Goal: Information Seeking & Learning: Learn about a topic

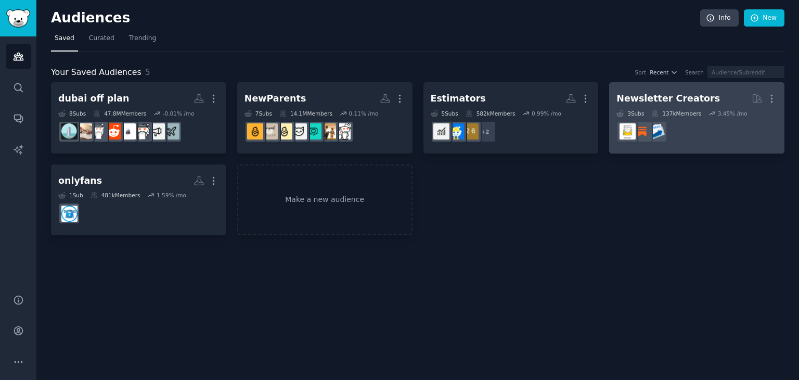
click at [699, 137] on dd at bounding box center [696, 131] width 161 height 29
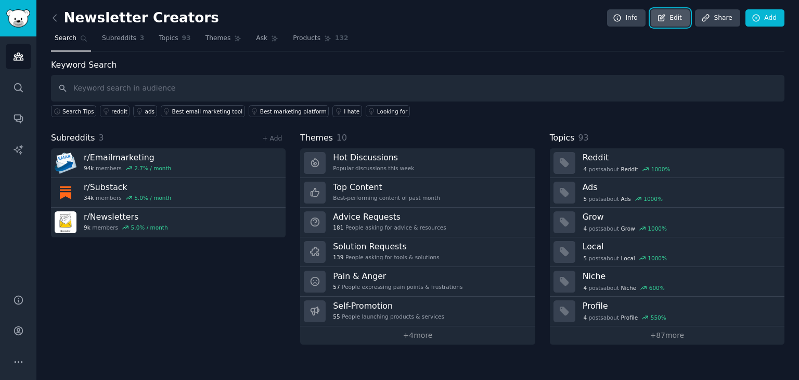
click at [681, 25] on link "Edit" at bounding box center [669, 18] width 39 height 18
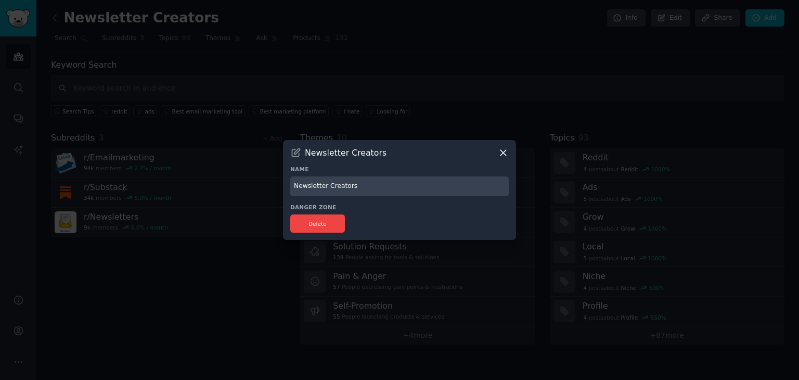
click at [505, 150] on icon at bounding box center [503, 153] width 6 height 6
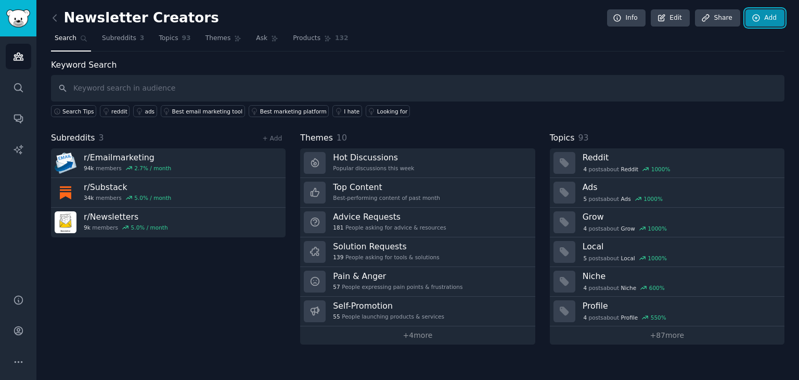
click at [761, 21] on link "Add" at bounding box center [764, 18] width 39 height 18
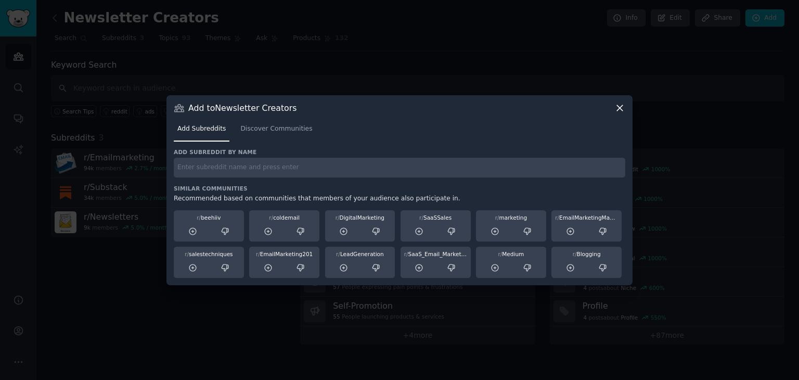
click at [442, 177] on div "Add subreddit by name Similar Communities Recommended based on communities that…" at bounding box center [399, 212] width 451 height 129
click at [449, 169] on input "text" at bounding box center [399, 168] width 451 height 20
type input "newsletter"
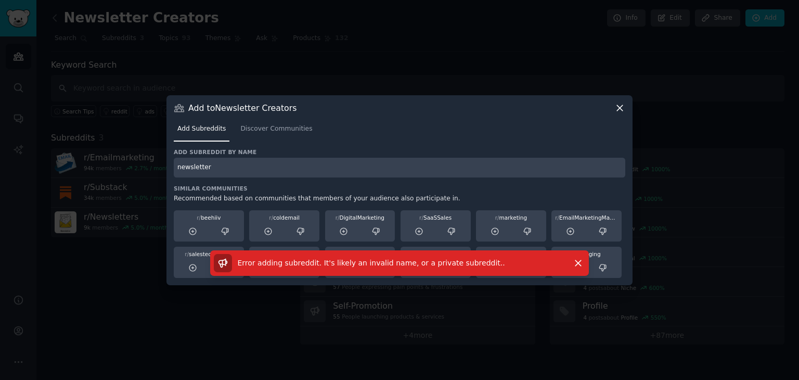
click at [620, 110] on icon at bounding box center [619, 107] width 11 height 11
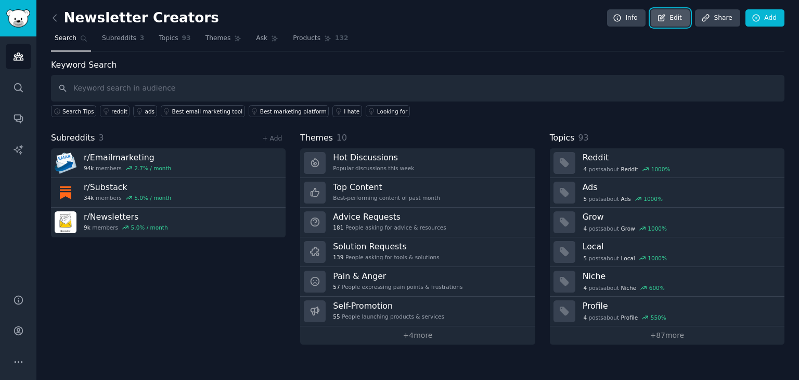
click at [684, 22] on link "Edit" at bounding box center [669, 18] width 39 height 18
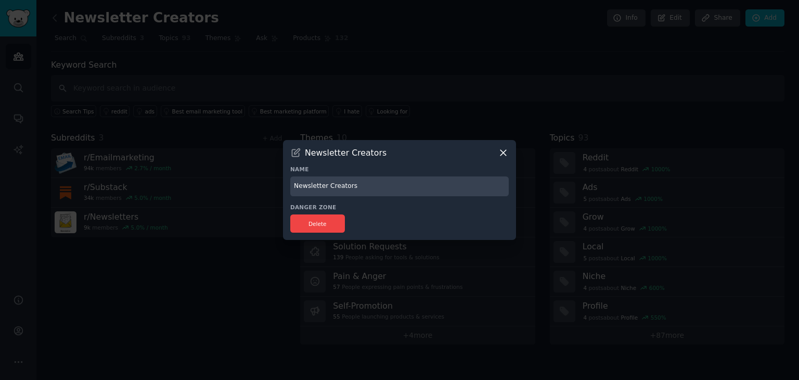
click at [509, 152] on div "Newsletter Creators Name Newsletter Creators Danger Zone Delete" at bounding box center [399, 190] width 233 height 100
click at [504, 152] on icon at bounding box center [503, 152] width 11 height 11
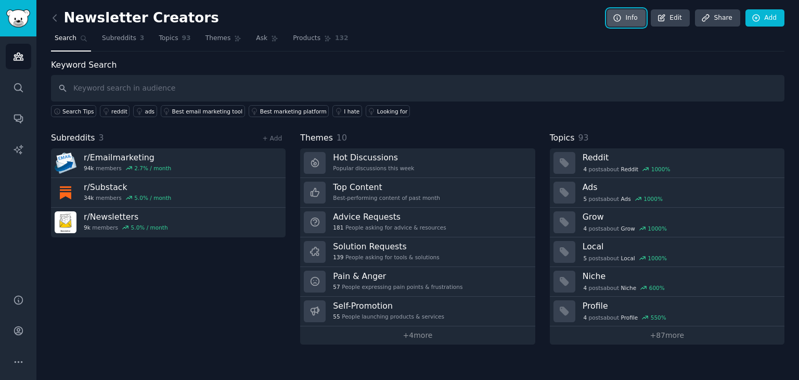
click at [634, 20] on link "Info" at bounding box center [626, 18] width 38 height 18
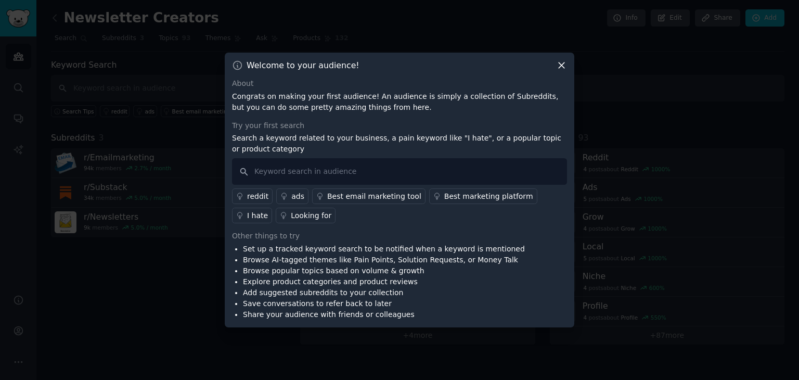
click at [558, 67] on icon at bounding box center [561, 65] width 11 height 11
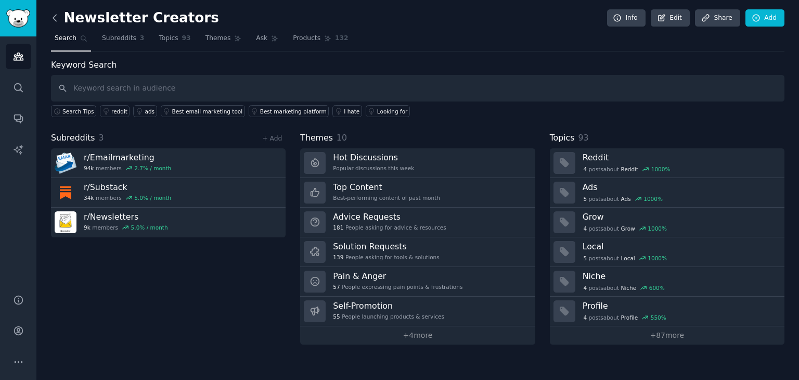
click at [52, 19] on icon at bounding box center [54, 17] width 11 height 11
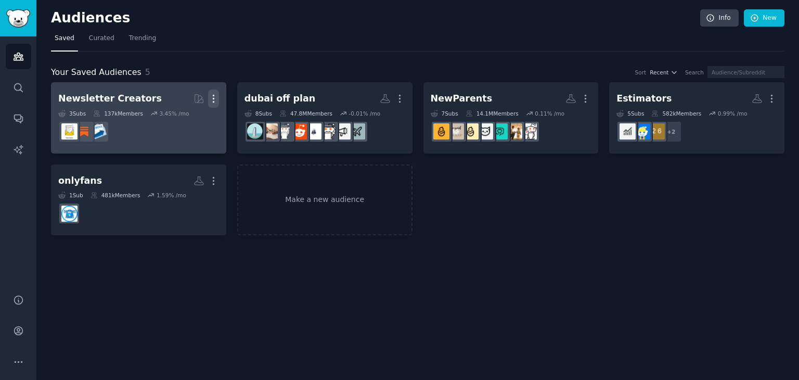
click at [215, 100] on icon "button" at bounding box center [213, 98] width 11 height 11
click at [180, 99] on p "View" at bounding box center [181, 102] width 17 height 11
click at [198, 117] on dd at bounding box center [138, 131] width 161 height 29
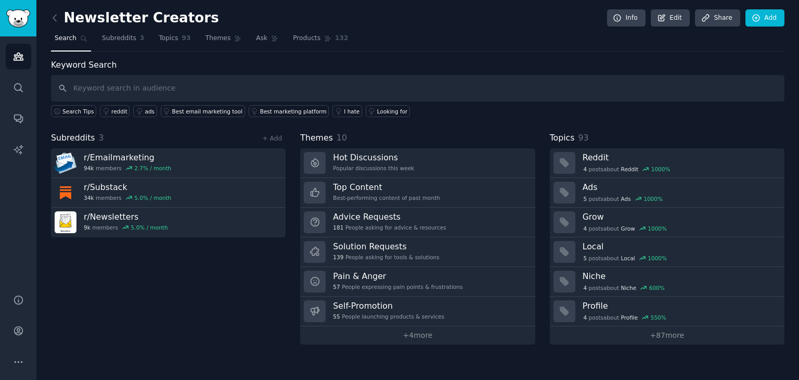
click at [200, 94] on input "text" at bounding box center [417, 88] width 733 height 27
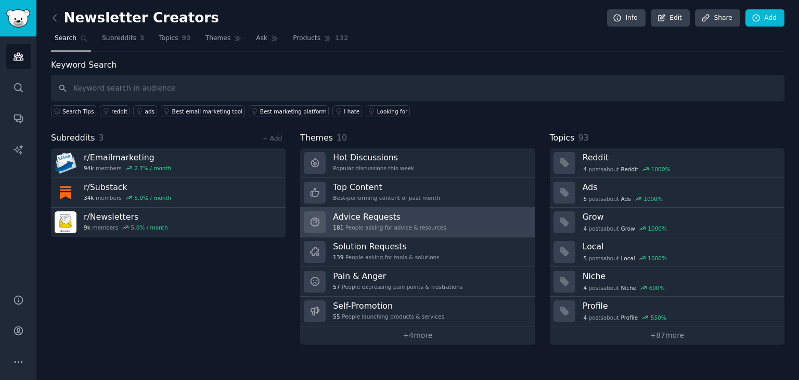
click at [415, 224] on div "181 People asking for advice & resources" at bounding box center [389, 227] width 113 height 7
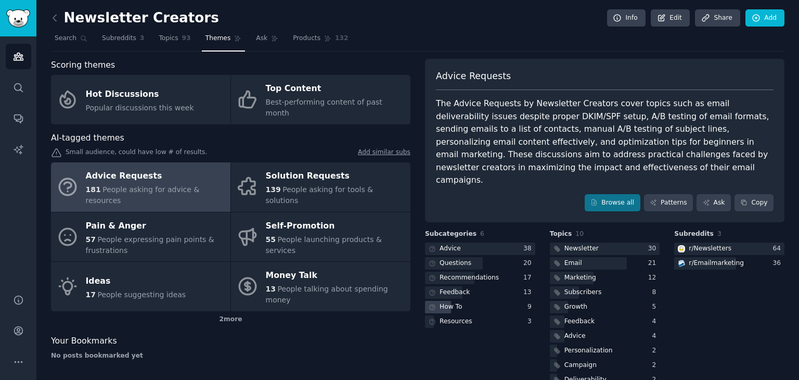
click at [446, 302] on div "How To" at bounding box center [450, 306] width 23 height 9
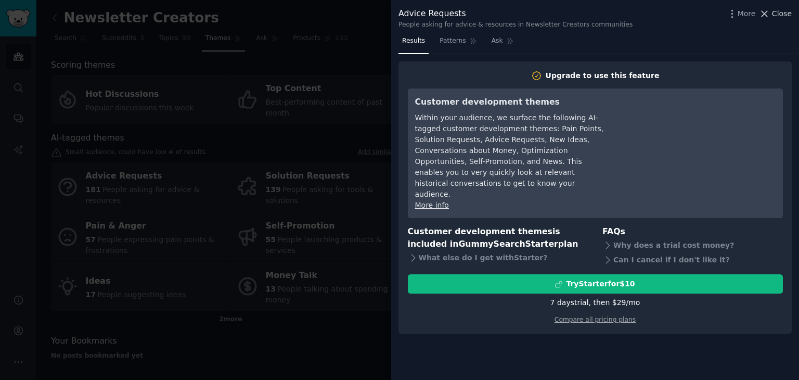
click at [778, 14] on span "Close" at bounding box center [782, 13] width 20 height 11
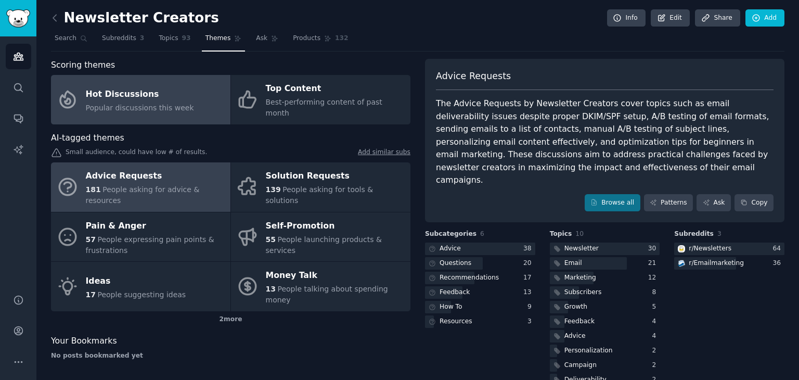
click at [176, 103] on span "Popular discussions this week" at bounding box center [140, 107] width 108 height 8
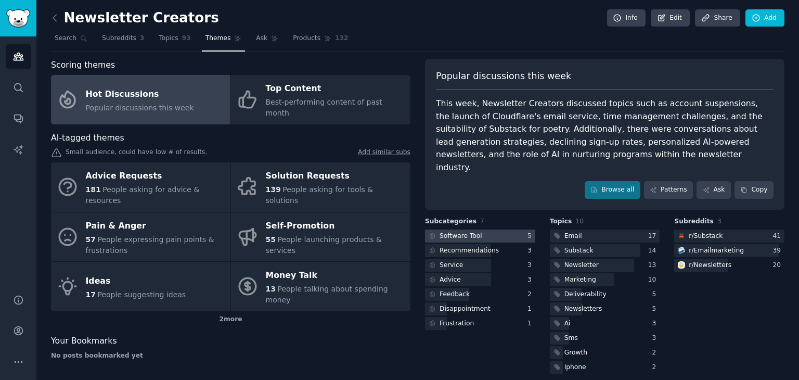
click at [459, 231] on div "Software Tool" at bounding box center [460, 235] width 43 height 9
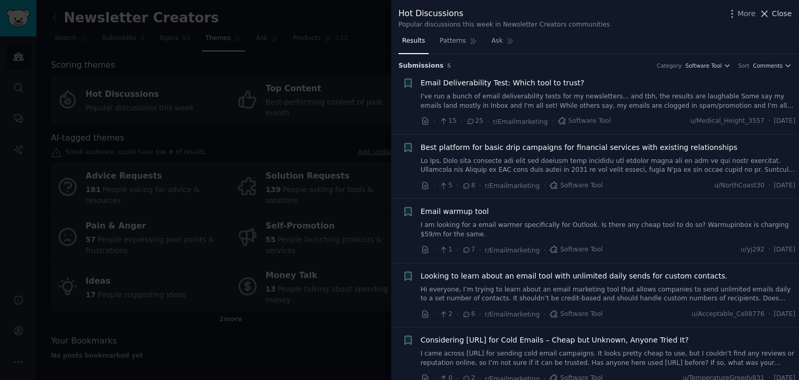
click at [773, 18] on button "Close" at bounding box center [775, 13] width 33 height 11
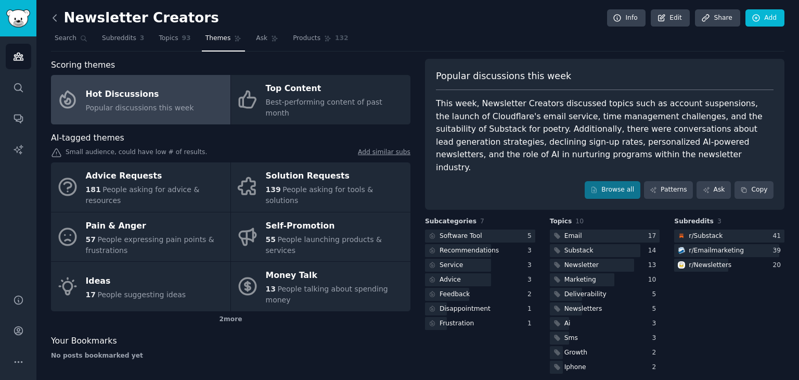
click at [57, 18] on icon at bounding box center [54, 17] width 11 height 11
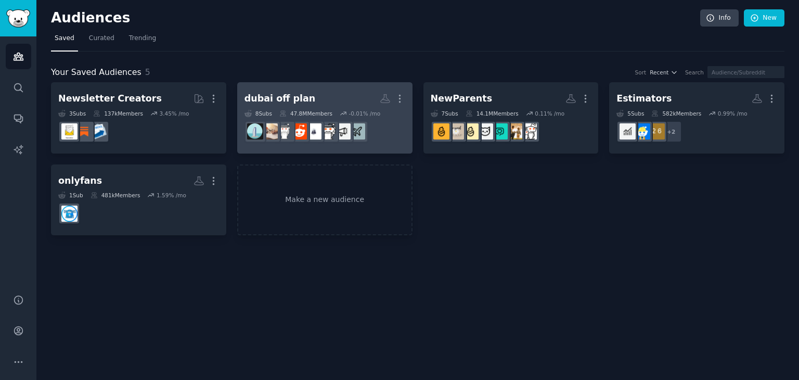
click at [350, 103] on h2 "dubai off plan More" at bounding box center [324, 98] width 161 height 18
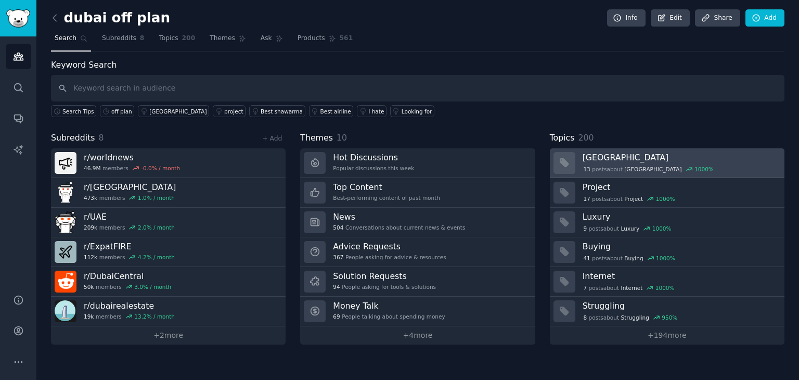
click at [704, 170] on div "13 post s about [GEOGRAPHIC_DATA] 1000 %" at bounding box center [679, 168] width 194 height 9
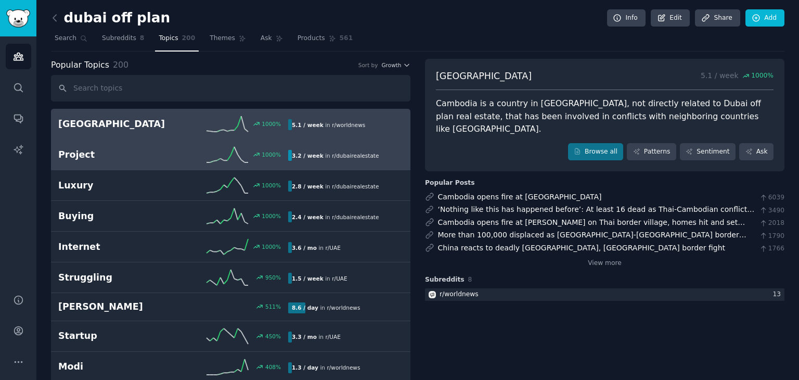
click at [348, 152] on span "r/ dubairealestate" at bounding box center [355, 155] width 47 height 6
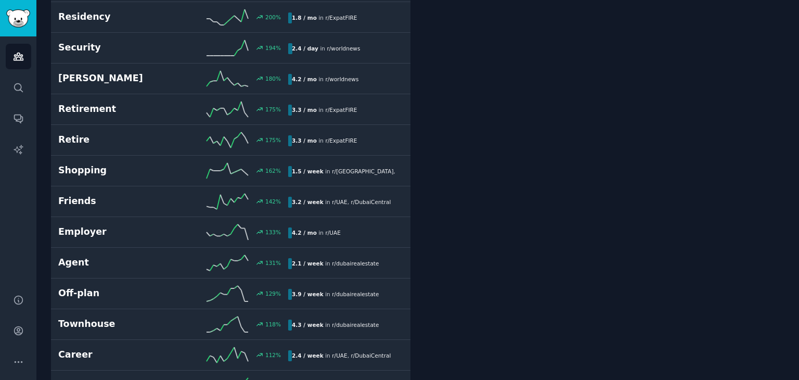
scroll to position [657, 0]
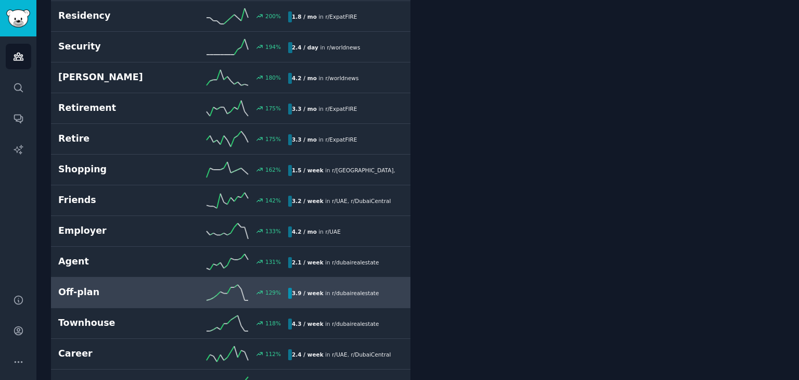
click at [327, 298] on link "Off-plan 129 % 3.9 / week in r/ dubairealestate" at bounding box center [230, 292] width 359 height 31
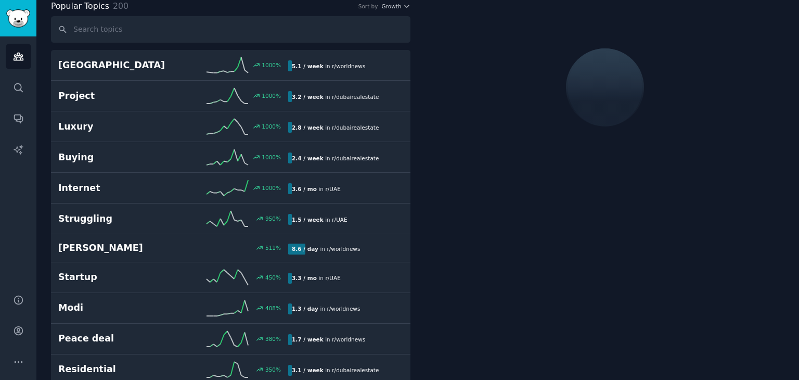
scroll to position [58, 0]
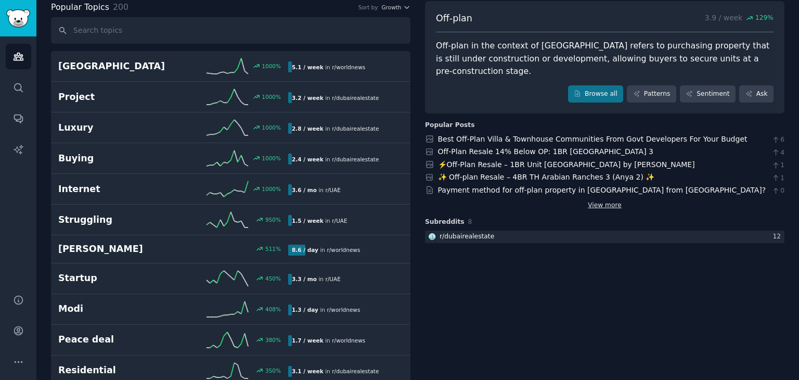
click at [612, 201] on link "View more" at bounding box center [604, 205] width 34 height 9
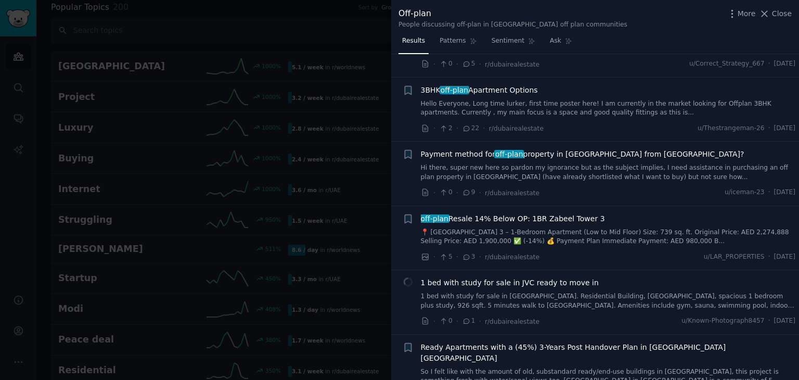
scroll to position [315, 0]
click at [648, 164] on link "Hi there, super new here so pardon my ignorance but as the subject implies, I n…" at bounding box center [608, 171] width 375 height 18
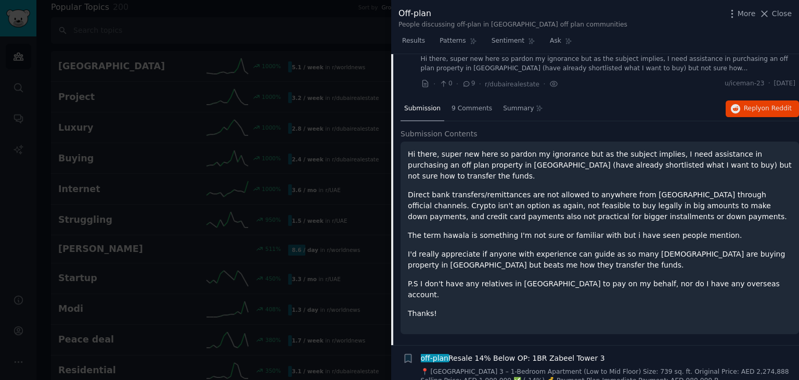
scroll to position [422, 0]
click at [756, 104] on span "Reply on Reddit" at bounding box center [767, 108] width 48 height 9
click at [787, 16] on span "Close" at bounding box center [782, 13] width 20 height 11
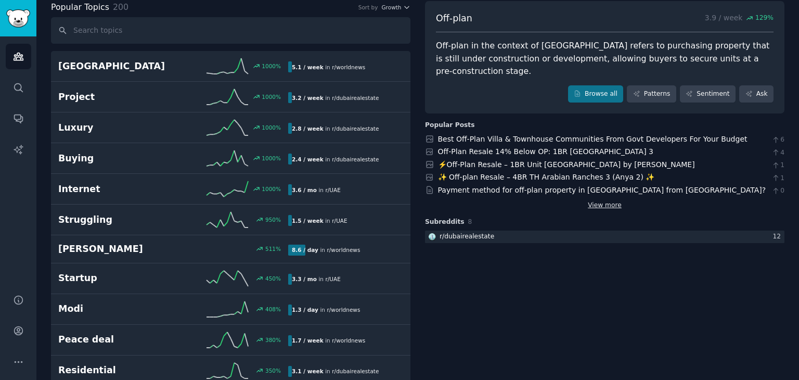
click at [607, 201] on link "View more" at bounding box center [604, 205] width 34 height 9
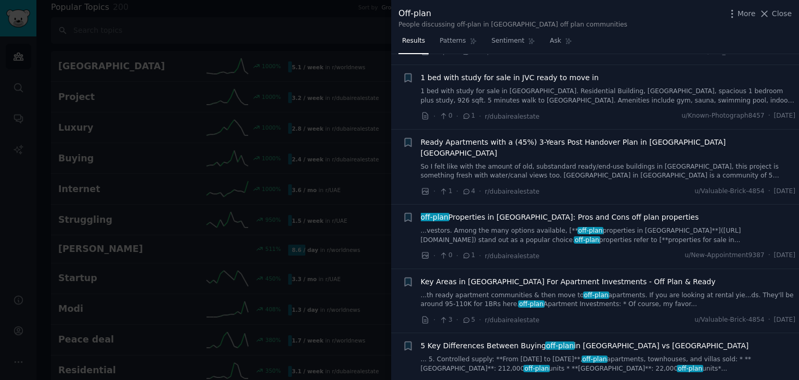
scroll to position [534, 0]
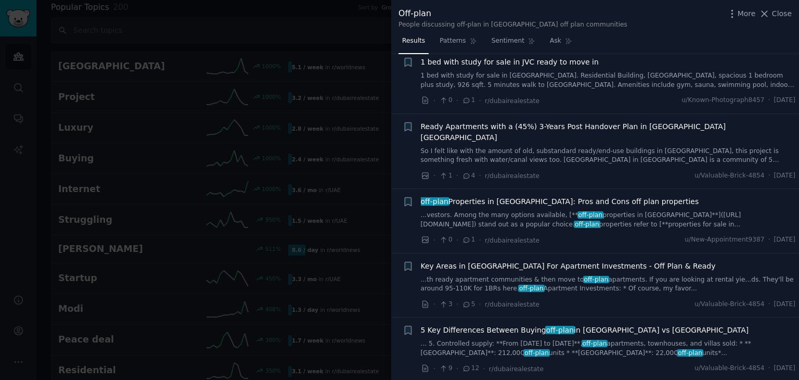
click at [615, 211] on link "...vestors. Among the many options available, [** off-plan properties in [GEOGR…" at bounding box center [608, 220] width 375 height 18
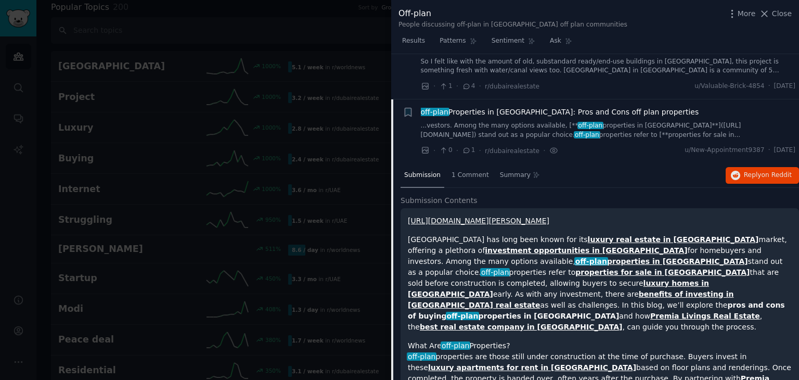
scroll to position [648, 0]
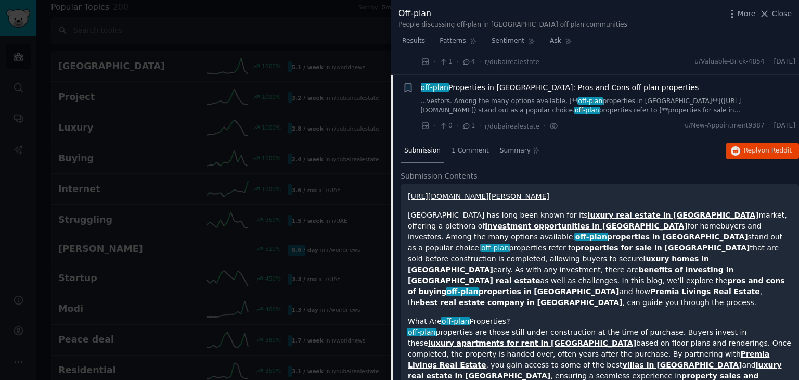
click at [505, 192] on link "[URL][DOMAIN_NAME][PERSON_NAME]" at bounding box center [478, 196] width 141 height 8
click at [759, 146] on span "Reply on Reddit" at bounding box center [767, 150] width 48 height 9
click at [633, 139] on div "Submission 1 Comment Summary Reply on Reddit" at bounding box center [599, 151] width 398 height 25
click at [609, 139] on div "Submission 1 Comment Summary Reply on Reddit" at bounding box center [599, 151] width 398 height 25
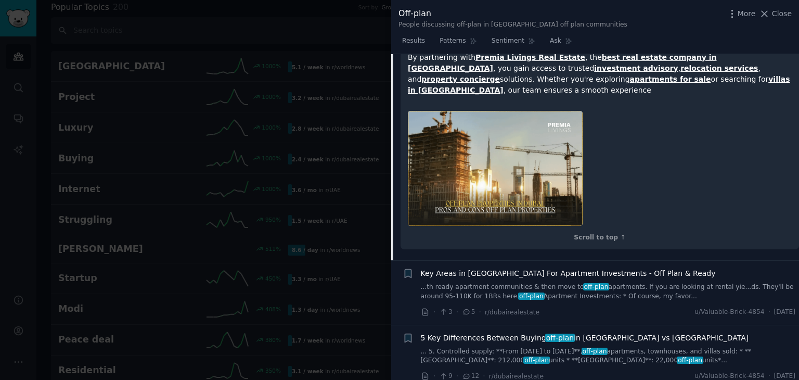
scroll to position [1743, 0]
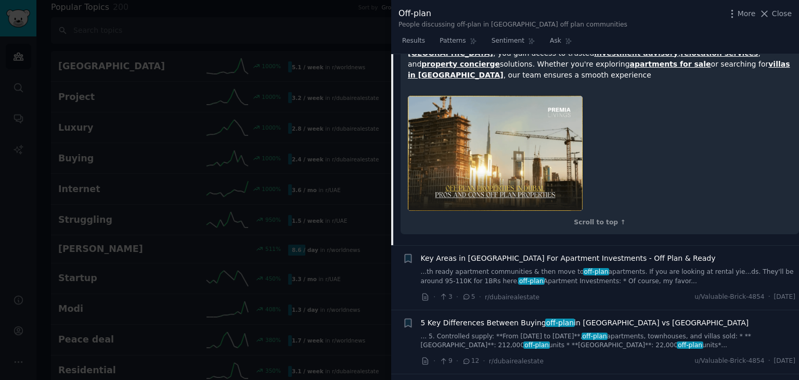
click at [600, 332] on link "... 5. Controlled supply: **From [DATE] to [DATE]**, off-plan apartments, townh…" at bounding box center [608, 341] width 375 height 18
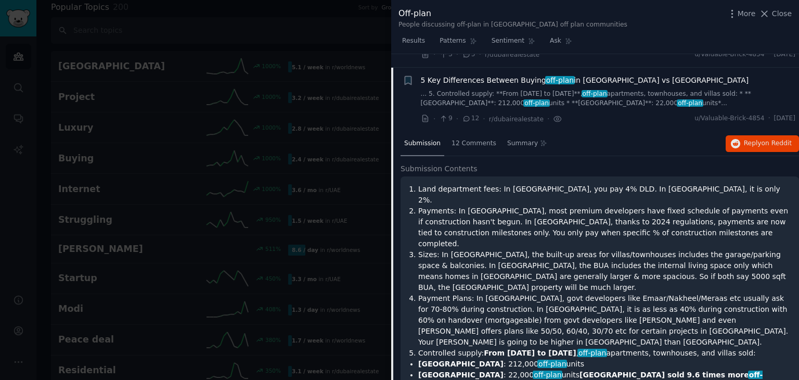
scroll to position [776, 0]
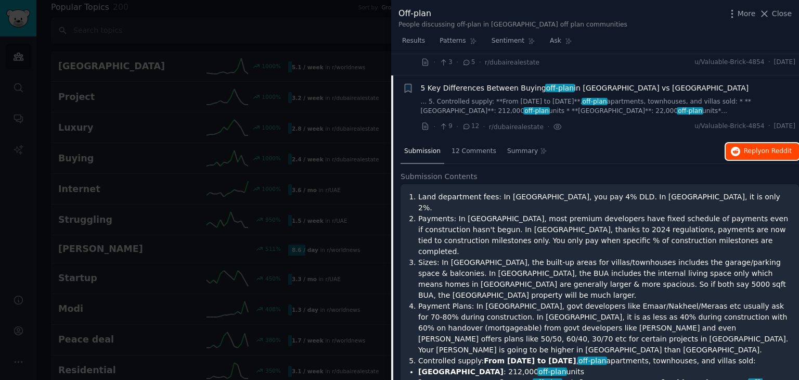
click at [748, 143] on button "Reply on Reddit" at bounding box center [761, 151] width 73 height 17
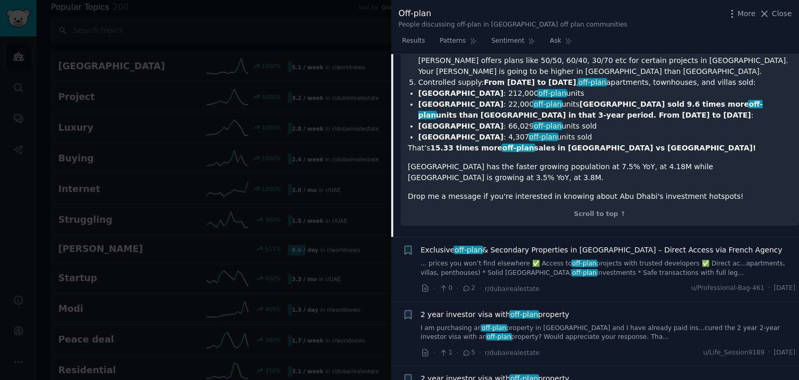
scroll to position [1052, 0]
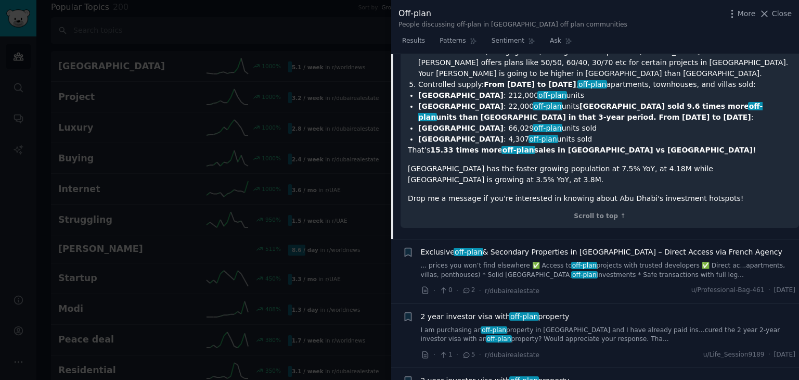
click at [520, 246] on div "Exclusive off-plan & Secondary Properties in [GEOGRAPHIC_DATA] – Direct Access …" at bounding box center [608, 262] width 375 height 33
click at [517, 261] on link "... prices you won’t find elsewhere ✅ Access to off-plan projects with trusted …" at bounding box center [608, 270] width 375 height 18
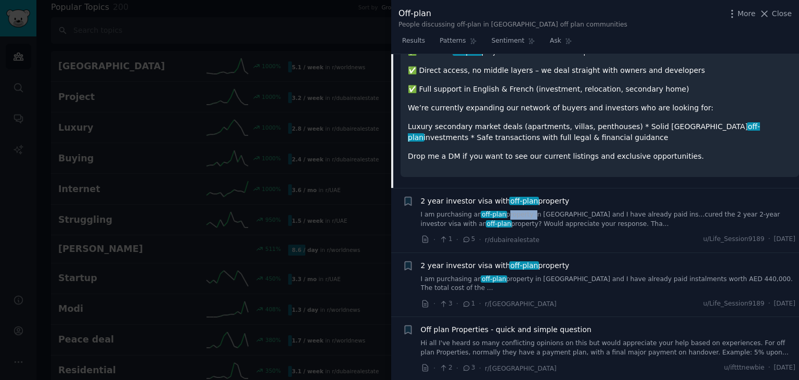
click at [517, 195] on div "2 year investor visa with off-plan property I am purchasing an off-plan propert…" at bounding box center [608, 211] width 375 height 33
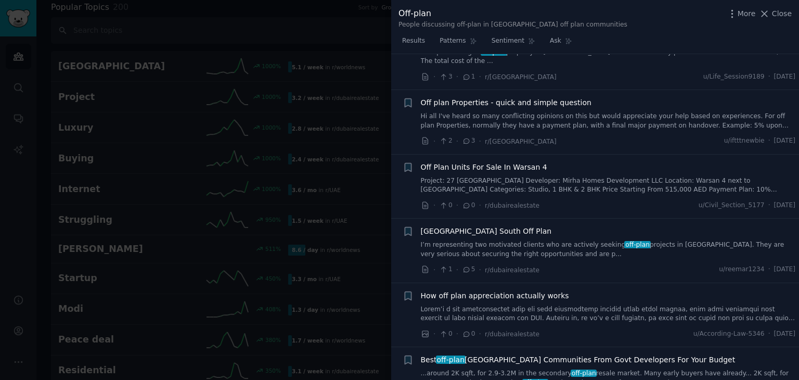
scroll to position [1279, 0]
click at [587, 240] on link "I’m representing two motivated clients who are actively seeking off-plan projec…" at bounding box center [608, 249] width 375 height 18
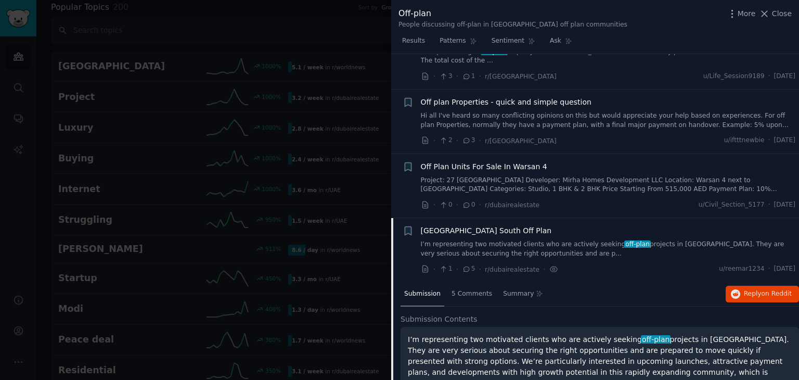
click at [587, 240] on link "I’m representing two motivated clients who are actively seeking off-plan projec…" at bounding box center [608, 249] width 375 height 18
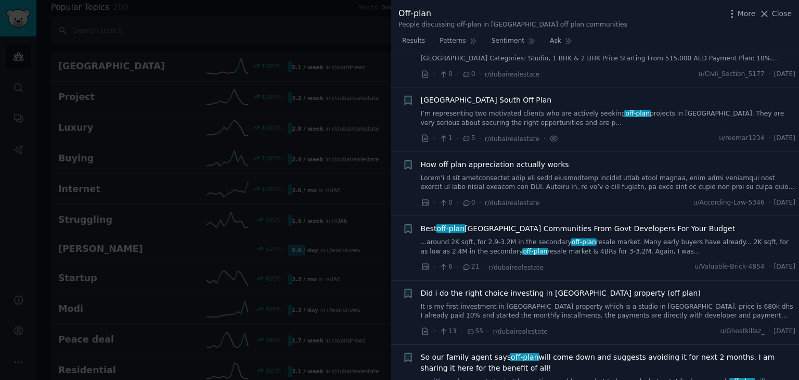
scroll to position [1152, 0]
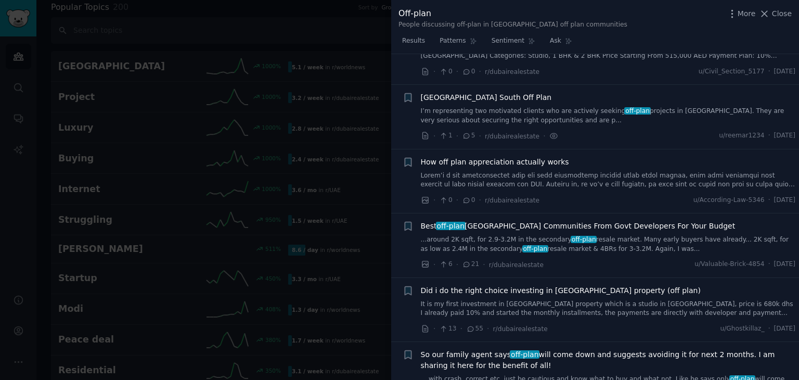
click at [591, 156] on div "How off plan appreciation actually works" at bounding box center [608, 161] width 375 height 11
click at [594, 171] on link at bounding box center [608, 180] width 375 height 18
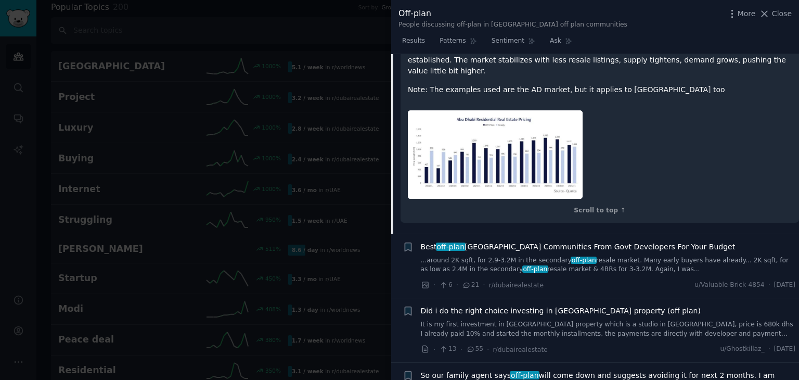
scroll to position [1780, 0]
click at [620, 320] on link "It is my first investment in [GEOGRAPHIC_DATA] property which is a studio in [G…" at bounding box center [608, 329] width 375 height 18
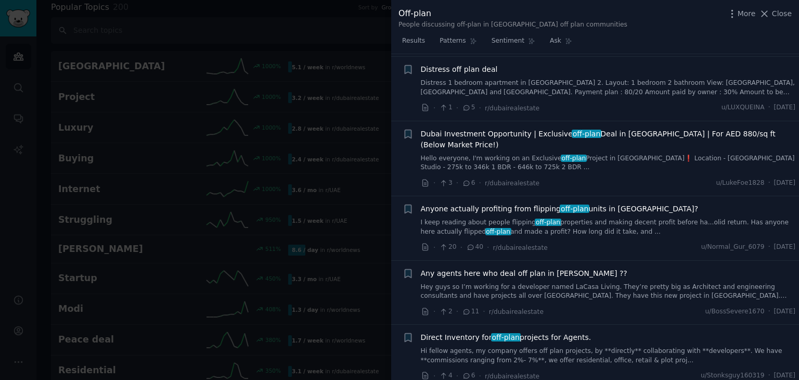
scroll to position [3245, 0]
